Goal: Information Seeking & Learning: Learn about a topic

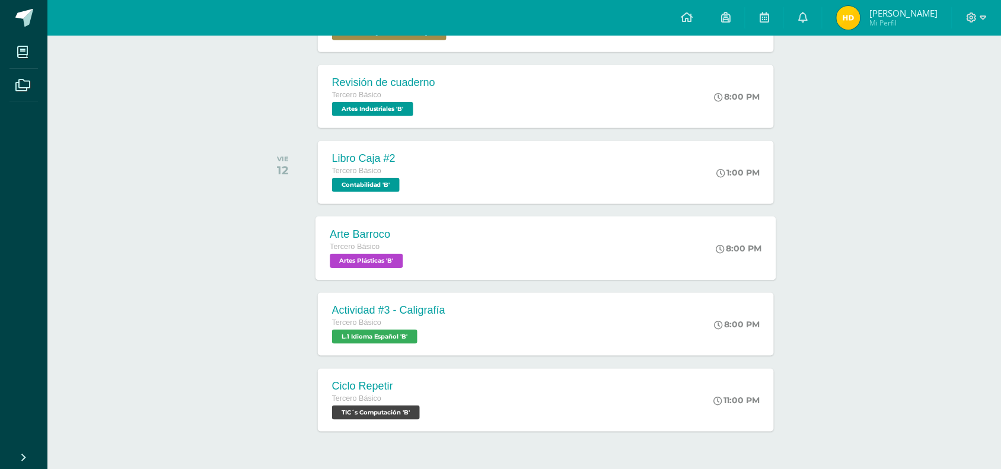
scroll to position [282, 0]
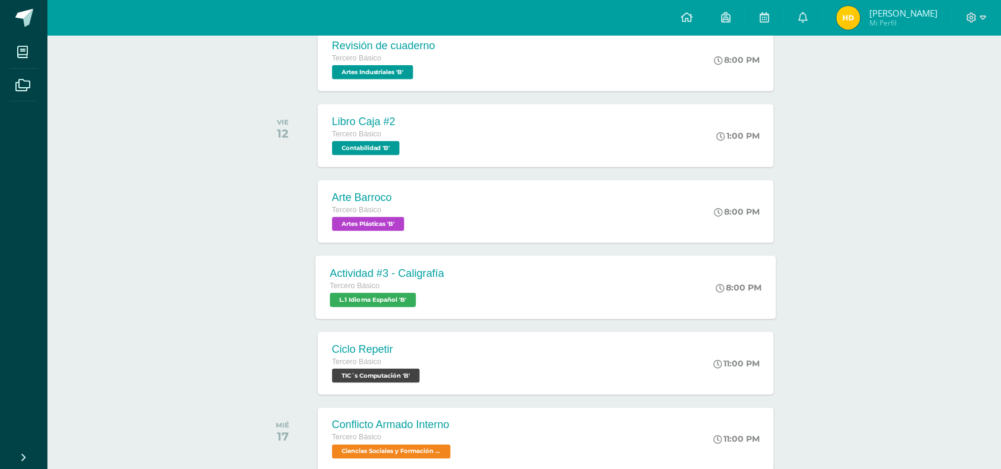
click at [460, 280] on div "Actividad #3 - Caligrafía Tercero Básico L.1 Idioma Español 'B' 8:00 PM Activid…" at bounding box center [545, 287] width 461 height 63
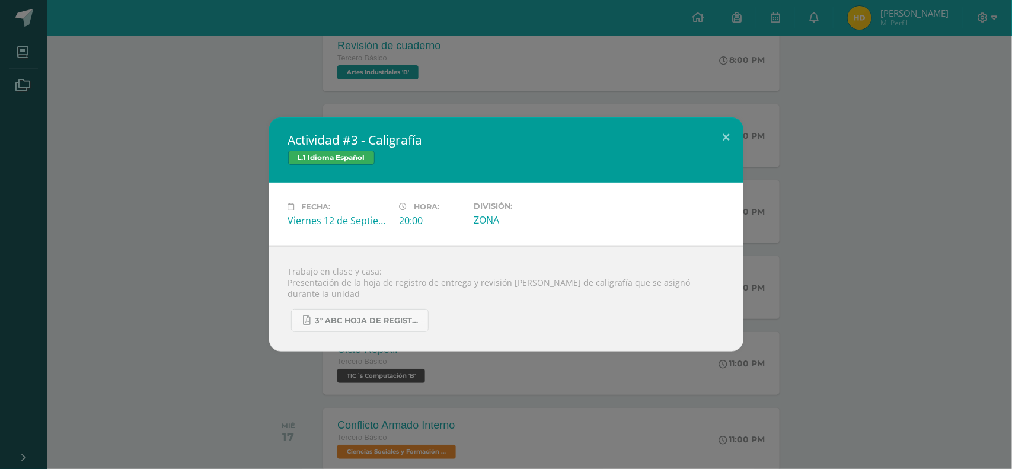
click at [231, 232] on div "Actividad #3 - Caligrafía L.1 Idioma Español Fecha: [DATE] Hora: 20:00 División:" at bounding box center [506, 234] width 1003 height 234
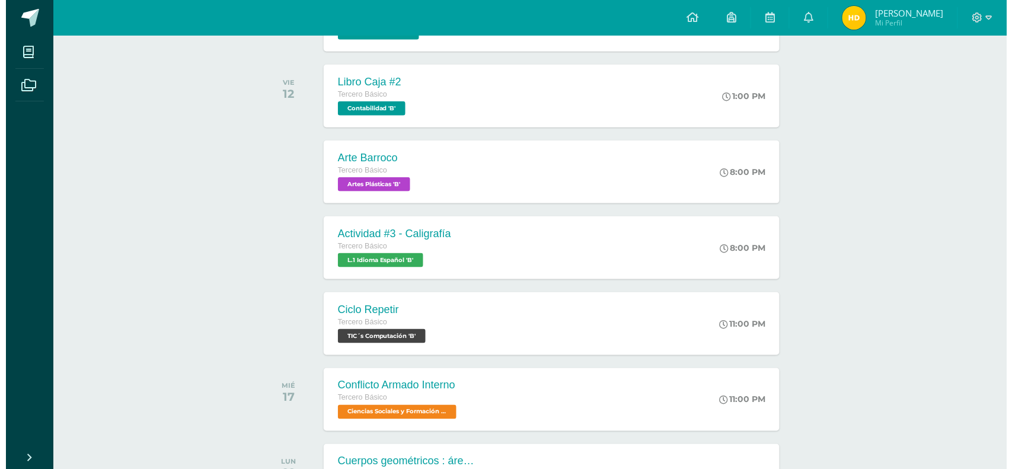
scroll to position [323, 0]
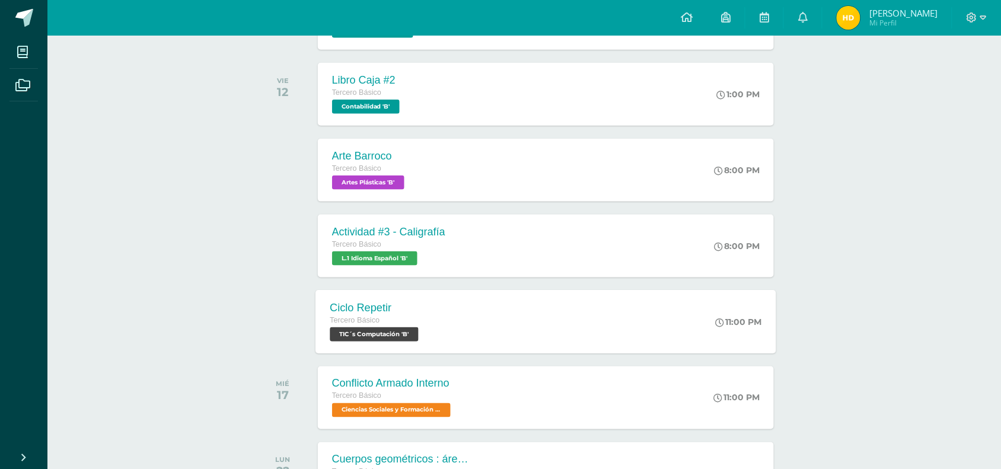
click at [468, 321] on div "Ciclo Repetir Tercero Básico TIC´s Computación 'B' 11:00 PM Ciclo Repetir TIC´s…" at bounding box center [545, 321] width 461 height 63
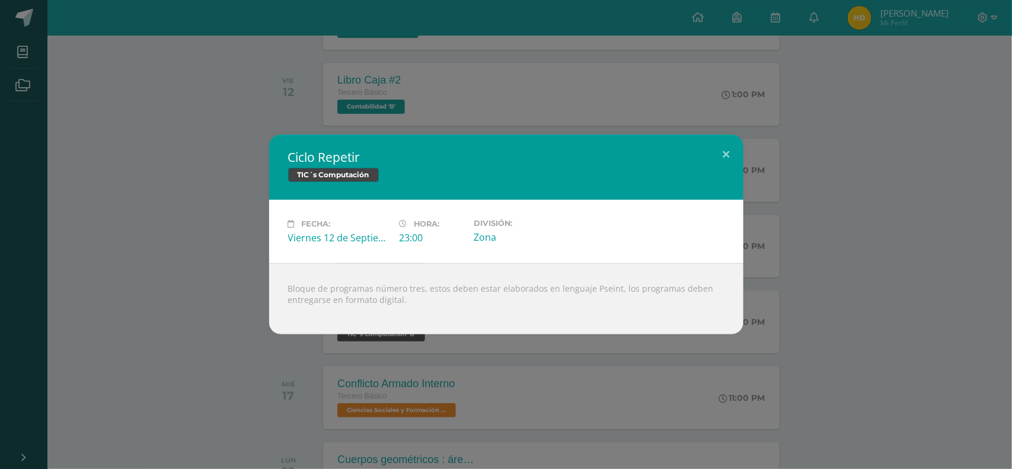
click at [165, 226] on div "Ciclo Repetir TIC´s Computación Fecha: [DATE] Hora: 23:00 División:" at bounding box center [506, 235] width 1003 height 200
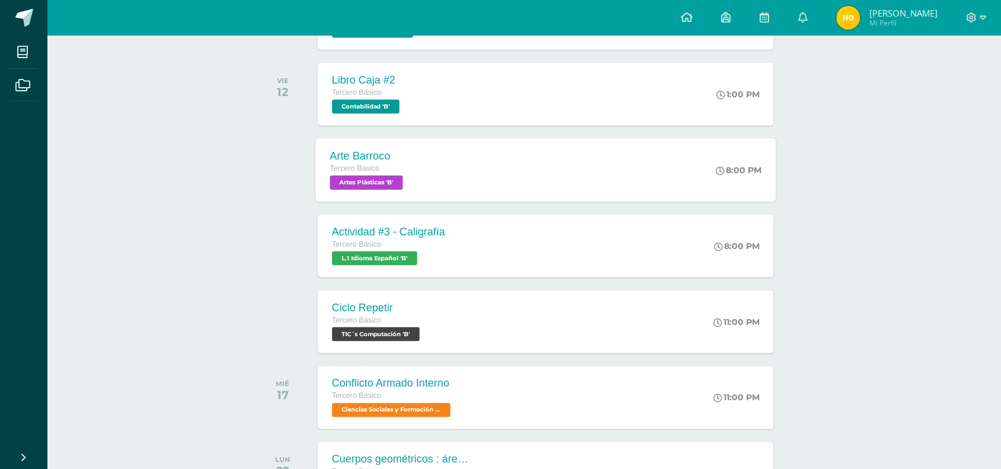
click at [488, 172] on div "Arte Barroco Tercero Básico Artes Plásticas 'B' 8:00 PM Arte Barroco Artes Plás…" at bounding box center [545, 169] width 461 height 63
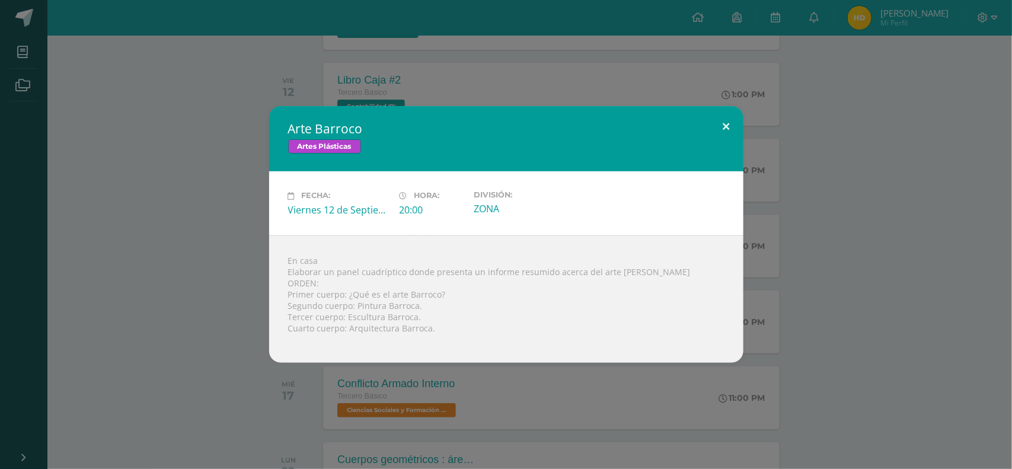
click at [731, 126] on button at bounding box center [727, 126] width 34 height 40
